Goal: Information Seeking & Learning: Learn about a topic

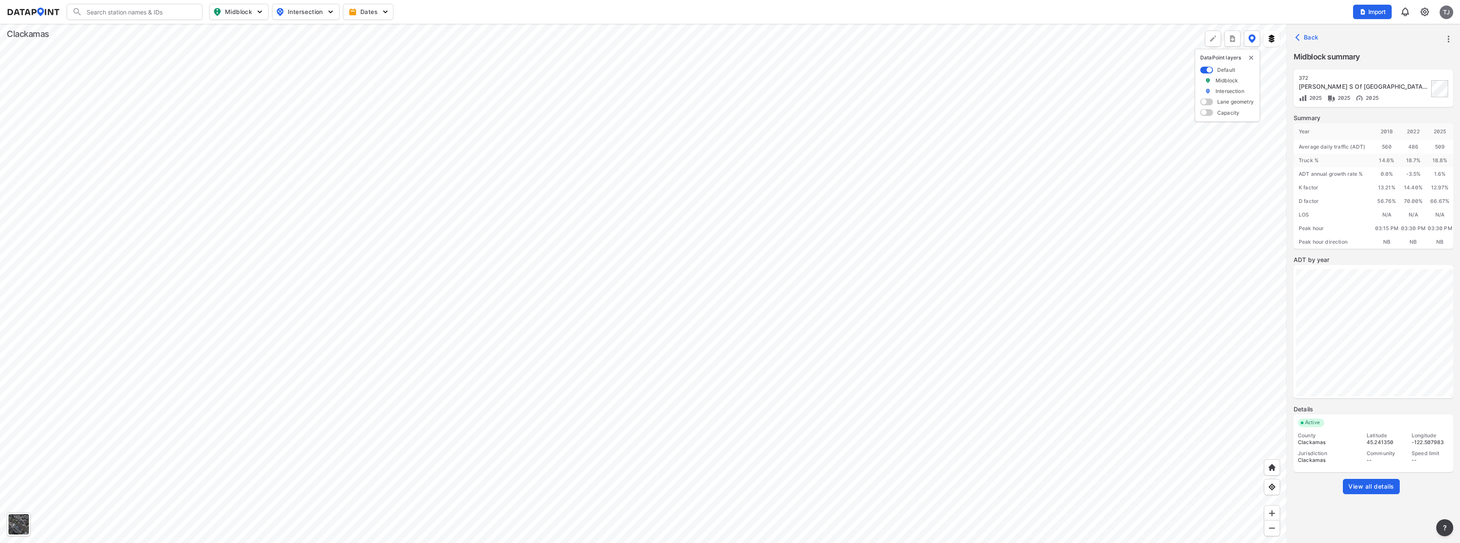
click at [1352, 491] on link "View all details" at bounding box center [1371, 486] width 57 height 15
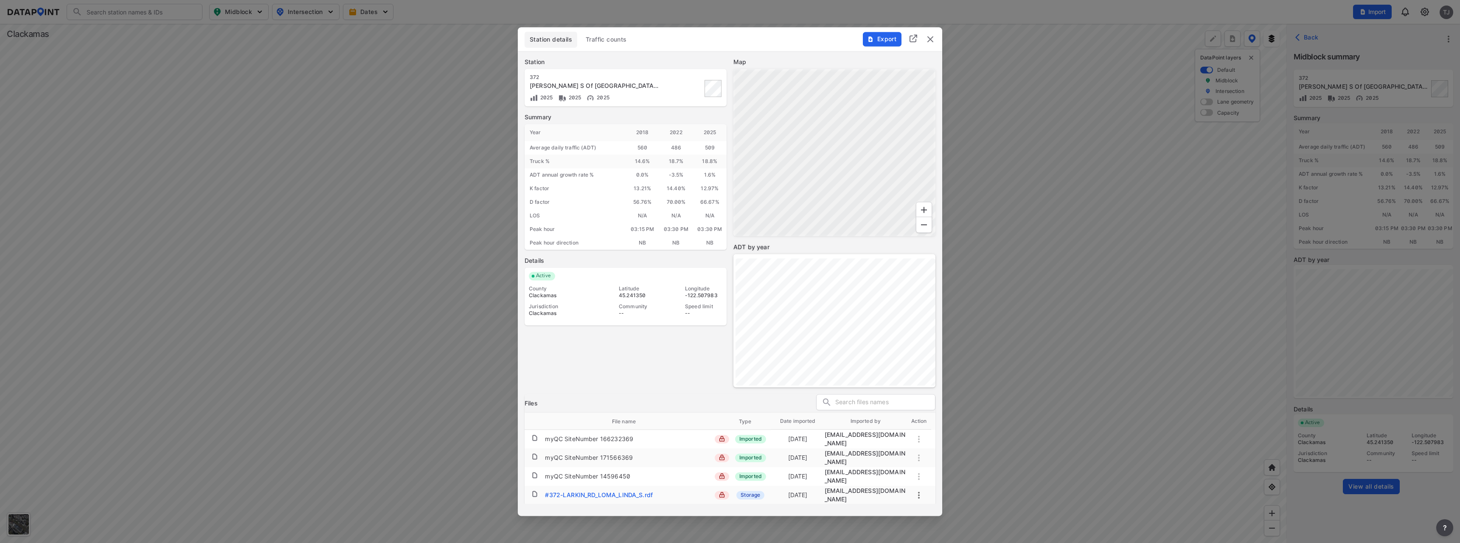
click at [614, 37] on span "Traffic counts" at bounding box center [606, 39] width 41 height 8
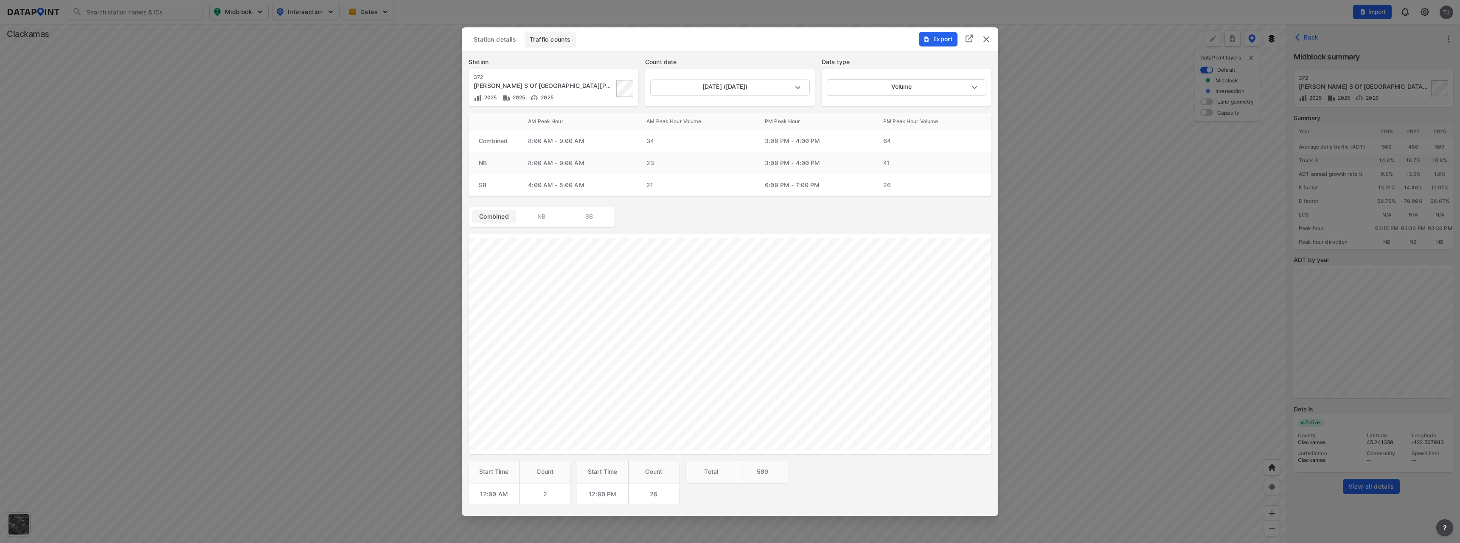
click at [119, 425] on div at bounding box center [730, 271] width 1460 height 543
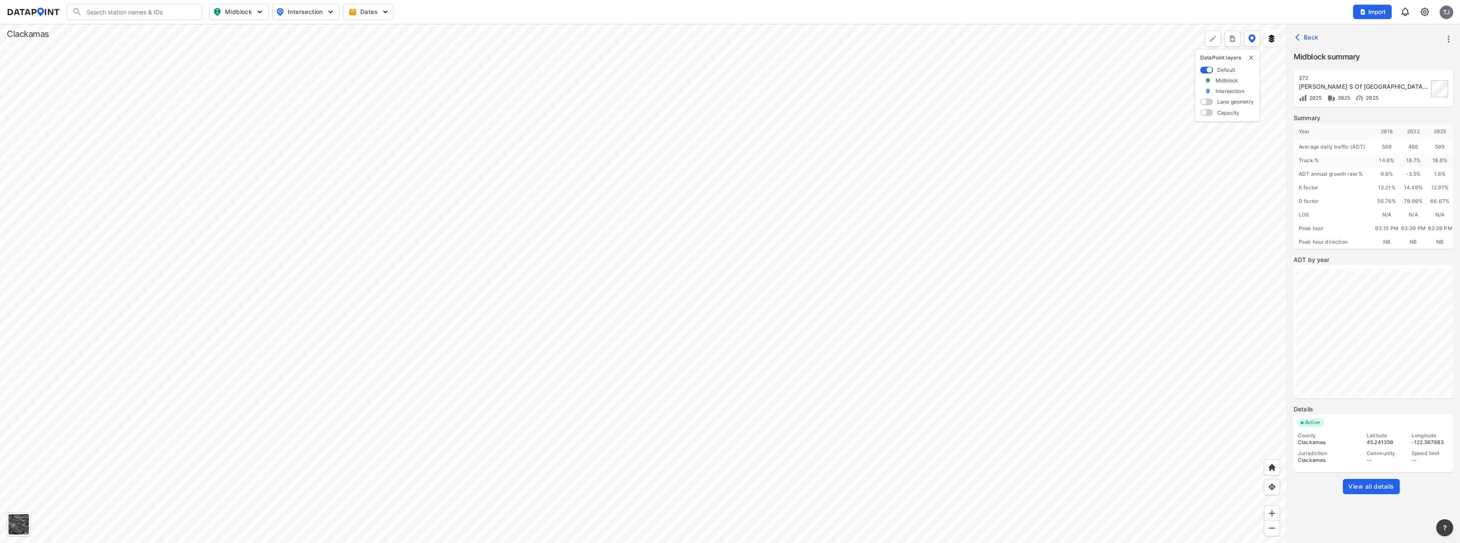
click at [119, 425] on div at bounding box center [643, 283] width 1287 height 519
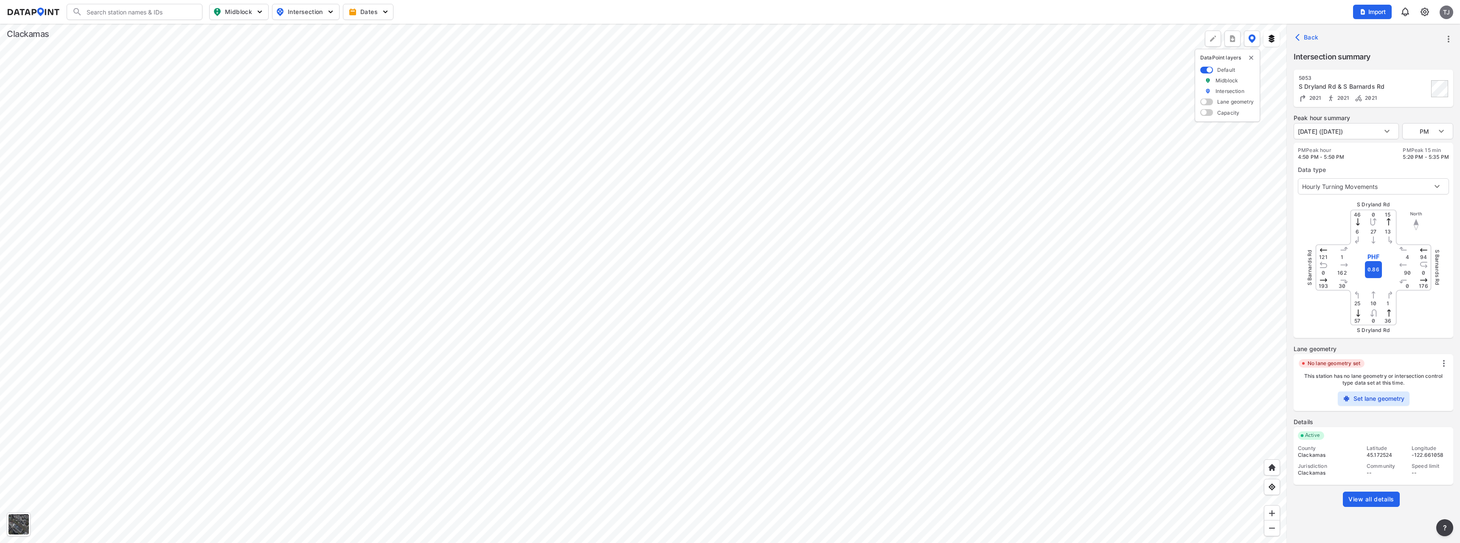
click at [1348, 499] on span "View all details" at bounding box center [1371, 499] width 46 height 8
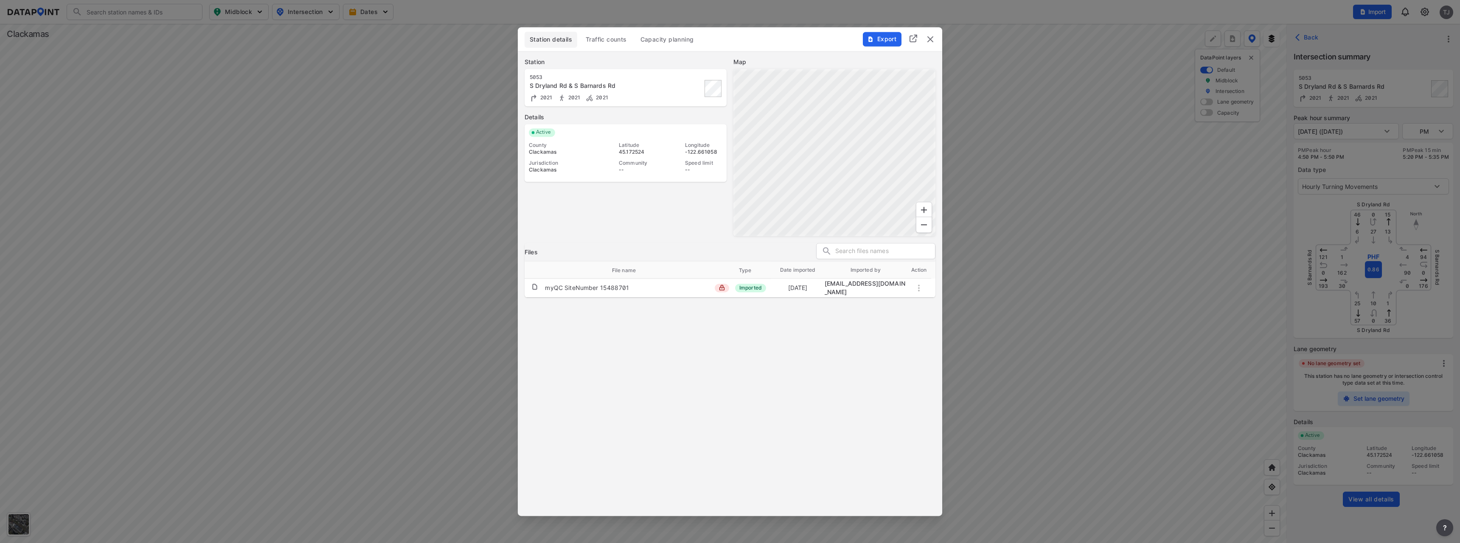
click at [601, 42] on span "Traffic counts" at bounding box center [606, 39] width 41 height 8
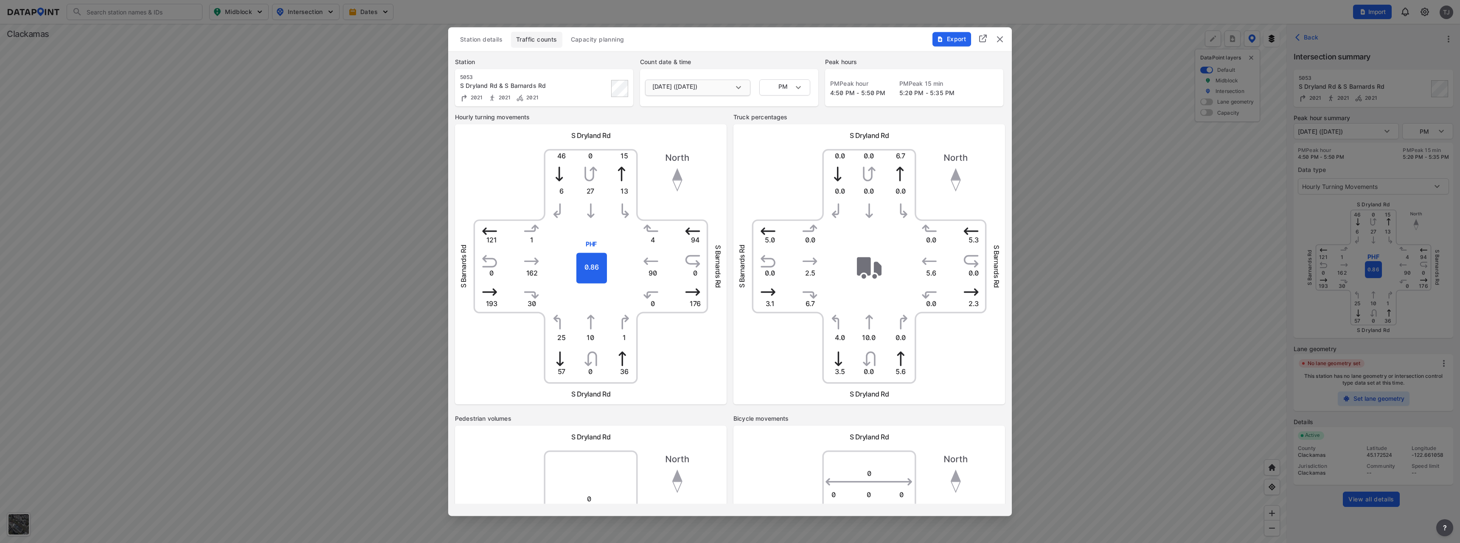
click at [720, 89] on body "Search Please enter a search term. Midblock Intersection Dates Import TJ Import…" at bounding box center [730, 271] width 1460 height 543
click at [744, 87] on div at bounding box center [730, 271] width 1460 height 543
click at [744, 87] on body "Search Please enter a search term. Midblock Intersection Dates Import TJ Import…" at bounding box center [730, 271] width 1460 height 543
click at [744, 87] on div at bounding box center [730, 271] width 1460 height 543
click at [619, 45] on button "Capacity planning" at bounding box center [598, 39] width 64 height 16
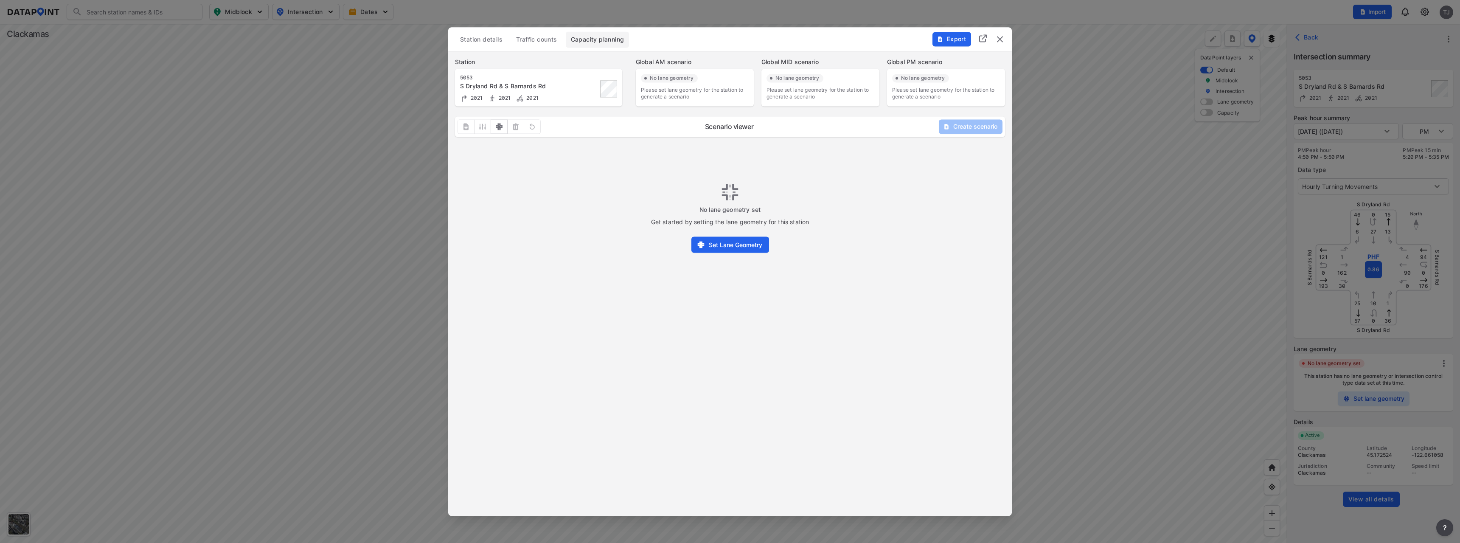
click at [541, 41] on span "Traffic counts" at bounding box center [536, 39] width 41 height 8
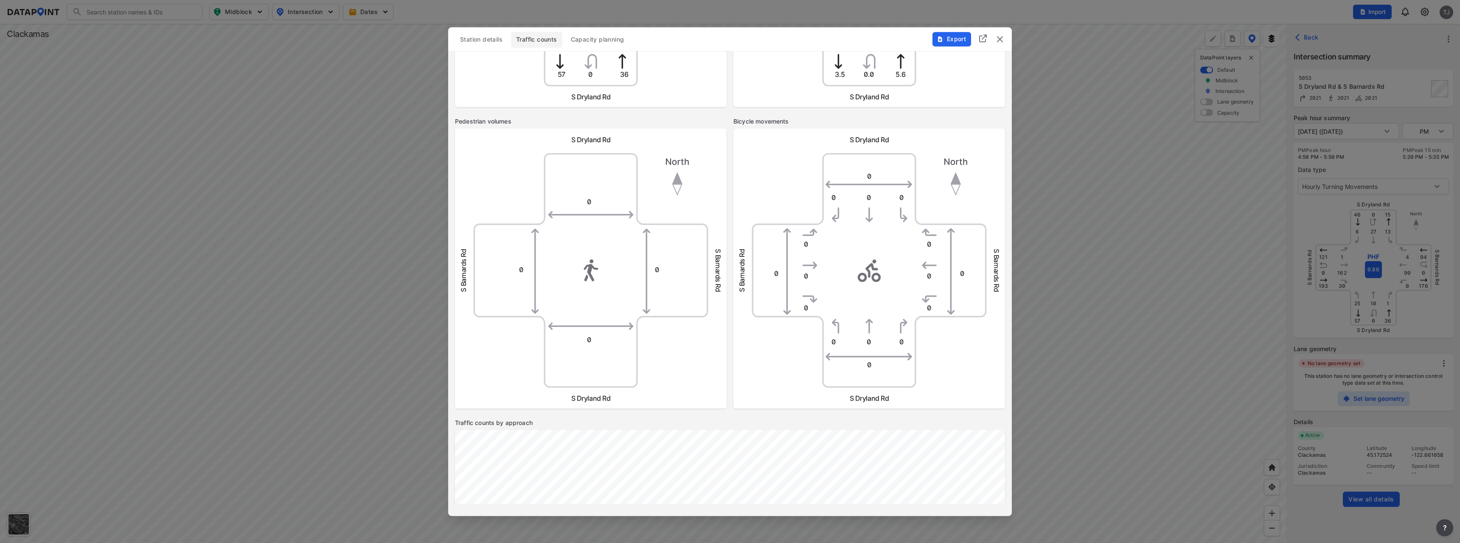
scroll to position [467, 0]
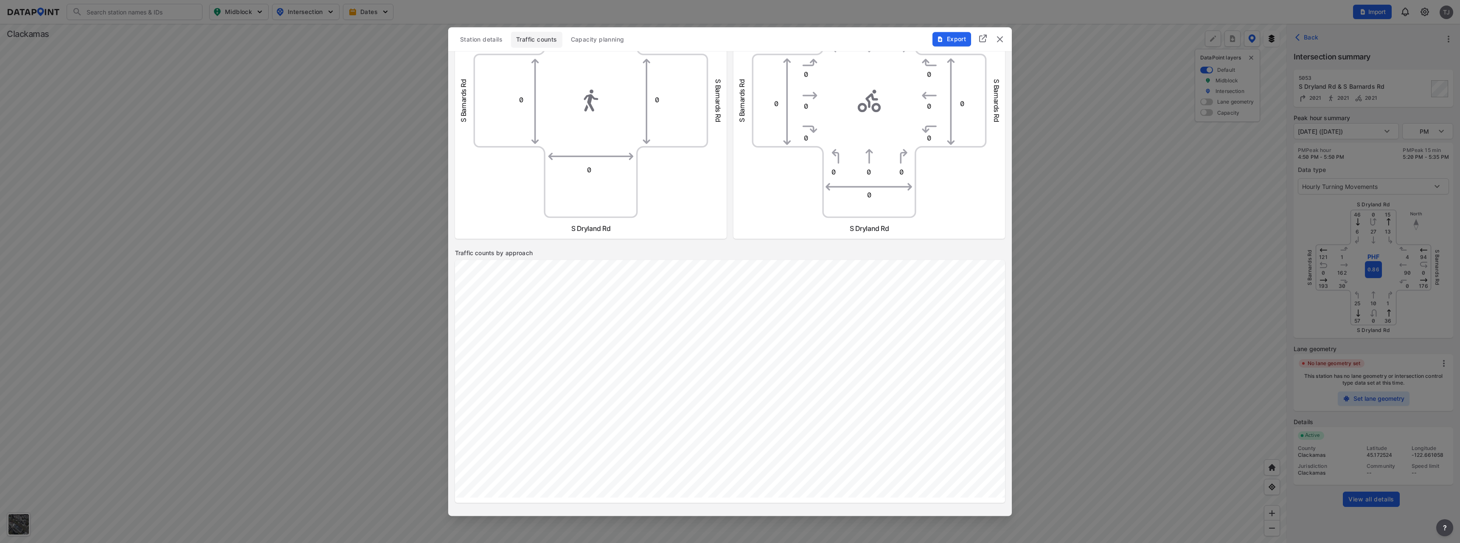
click at [255, 11] on div at bounding box center [730, 271] width 1460 height 543
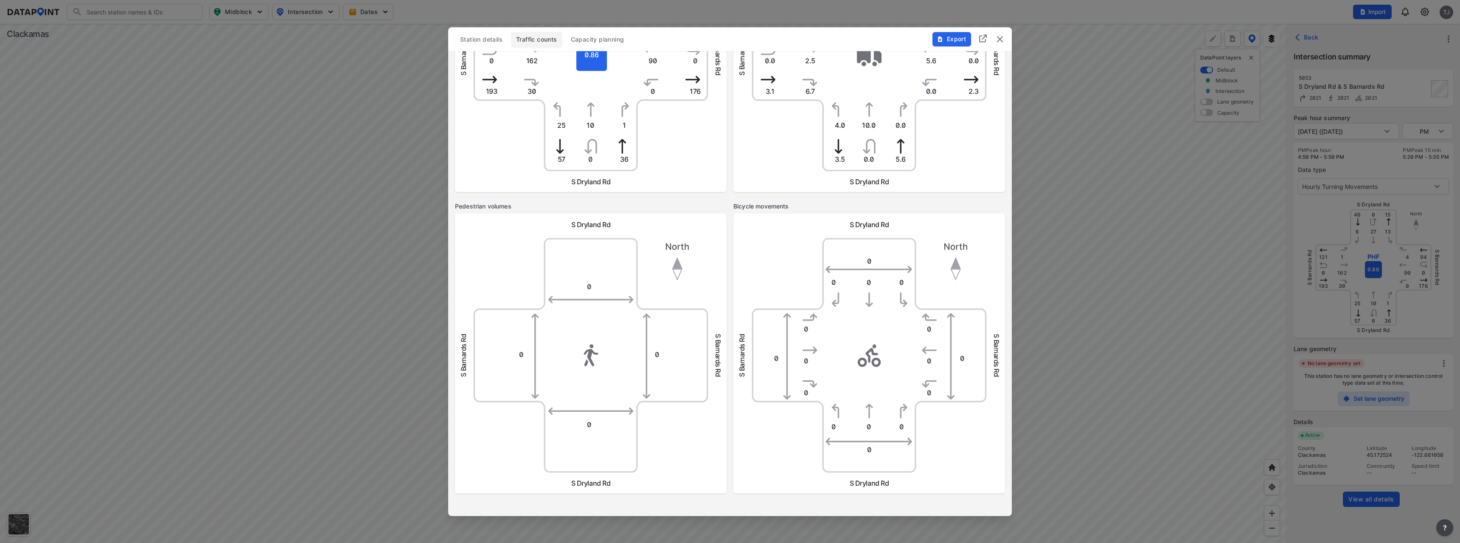
scroll to position [0, 0]
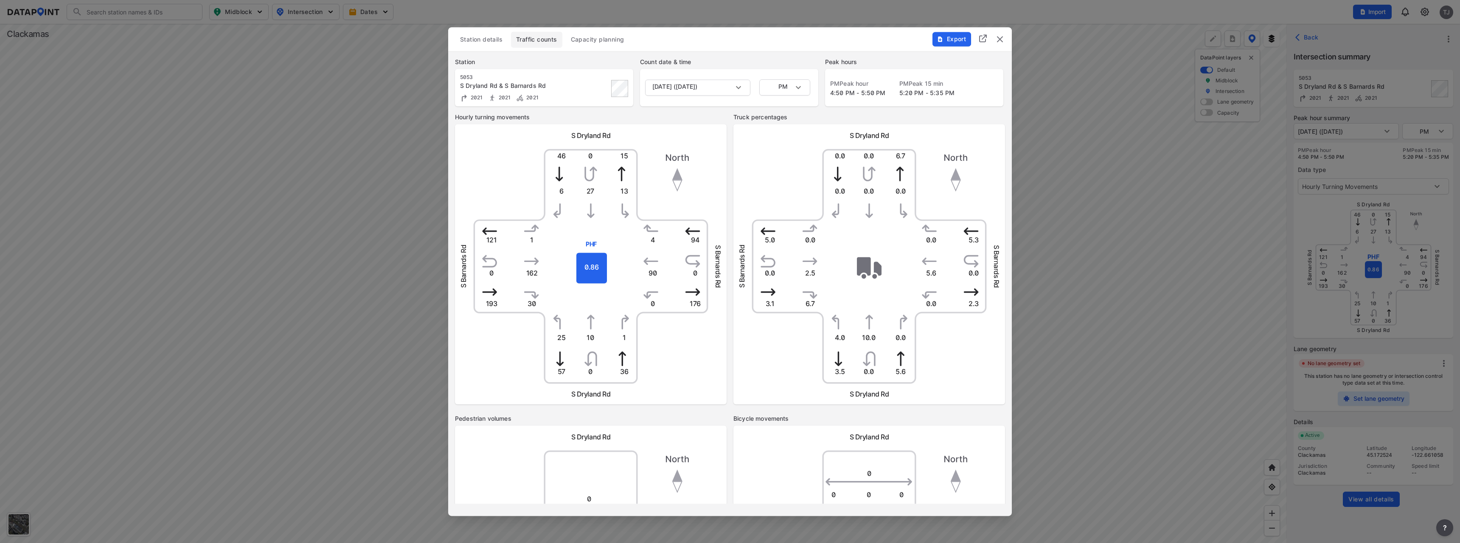
click at [590, 39] on span "Capacity planning" at bounding box center [597, 39] width 53 height 8
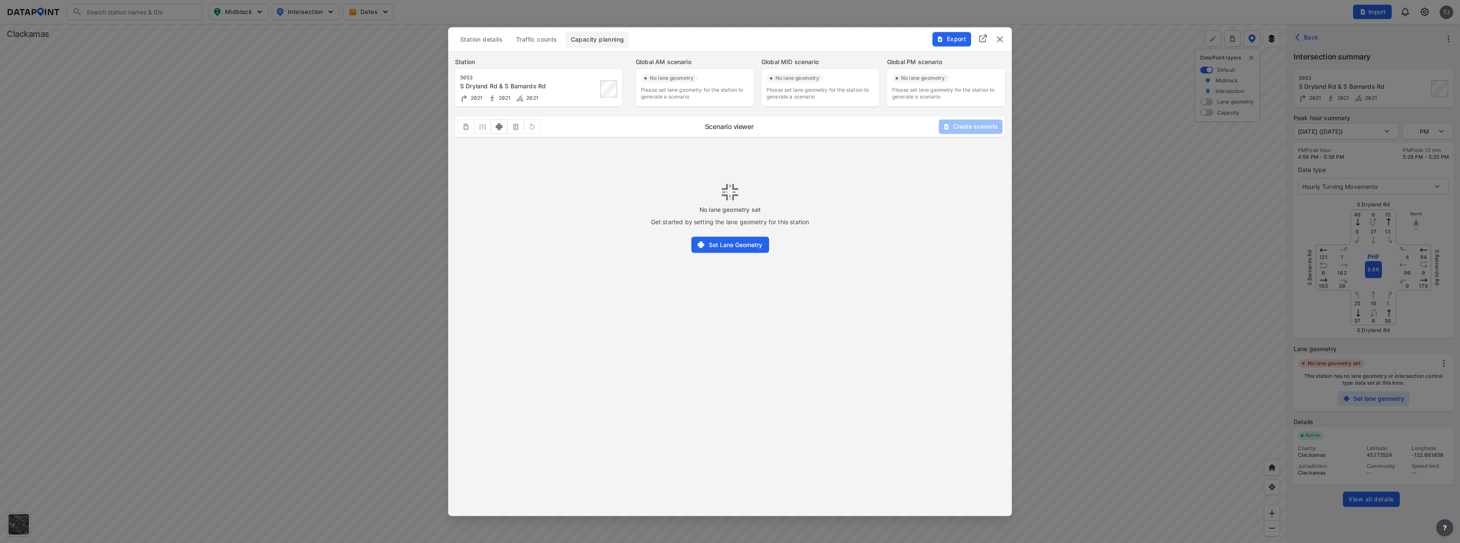
click at [958, 128] on div "Create scenario" at bounding box center [971, 126] width 64 height 14
click at [736, 246] on span "Set Lane Geometry" at bounding box center [729, 244] width 66 height 9
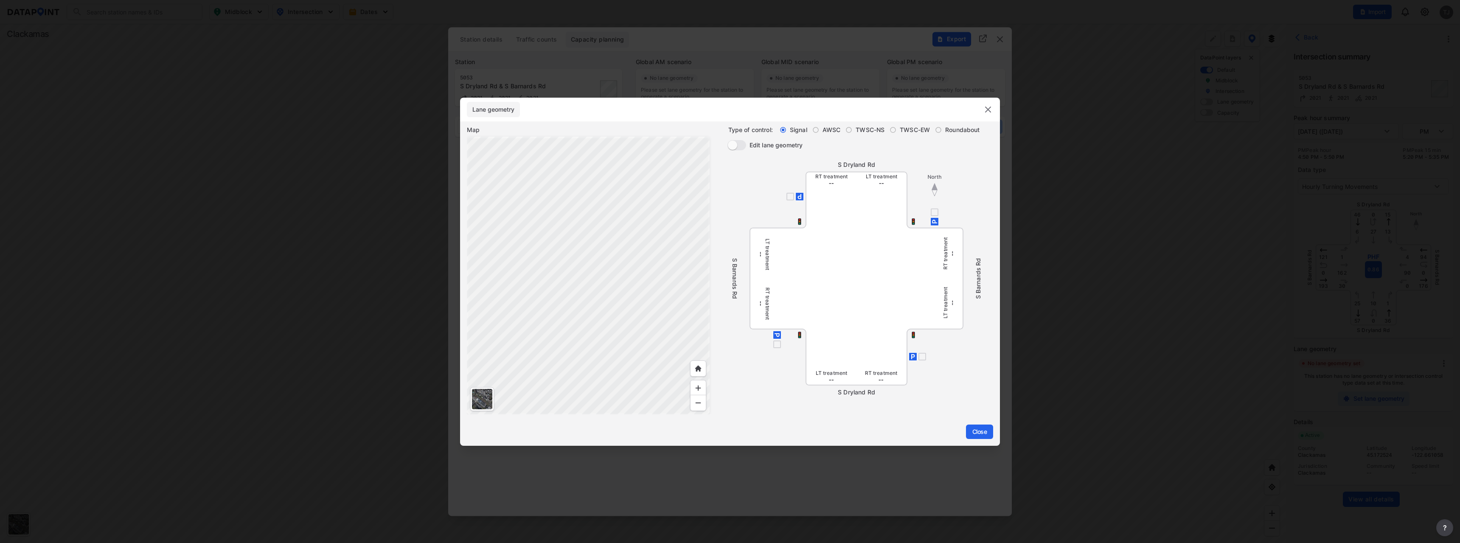
click at [988, 111] on img at bounding box center [988, 109] width 10 height 10
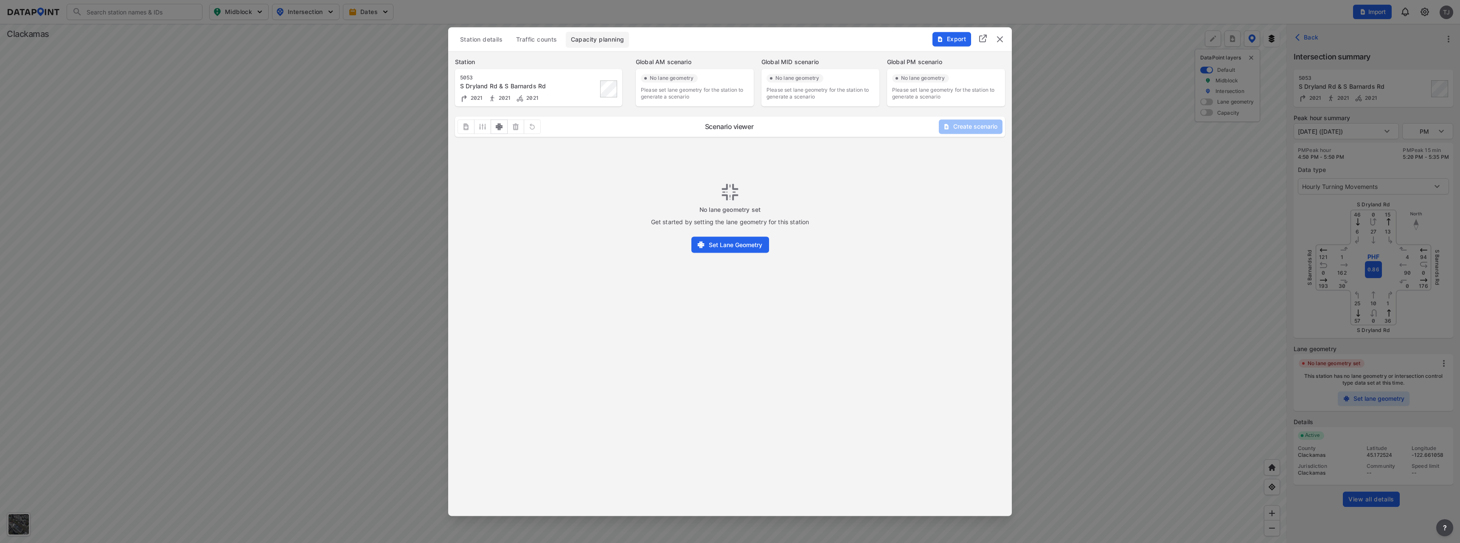
click at [475, 39] on span "Station details" at bounding box center [481, 39] width 42 height 8
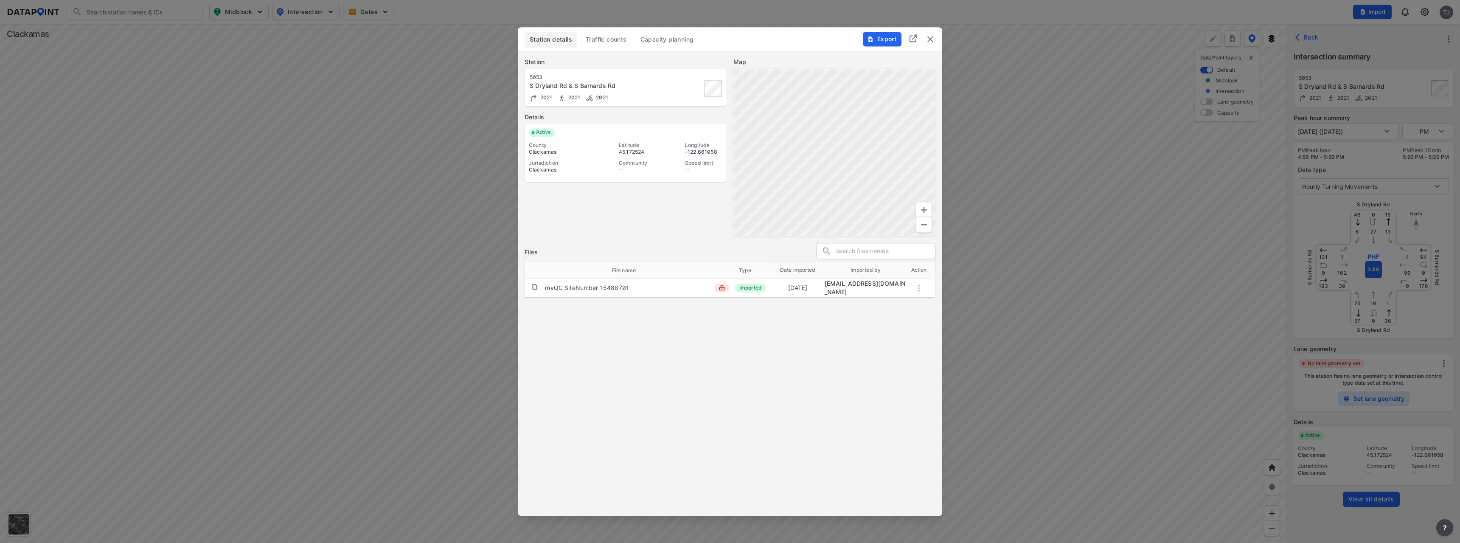
click at [610, 44] on button "Traffic counts" at bounding box center [606, 39] width 51 height 16
